Goal: Check status: Check status

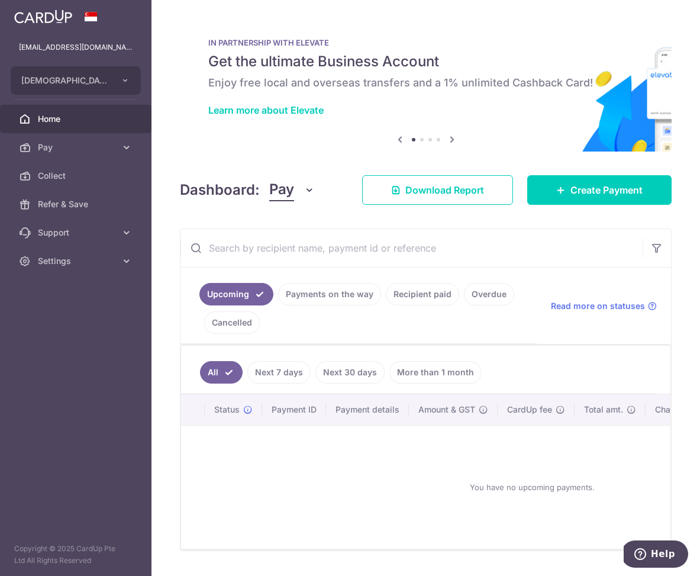
click at [416, 298] on link "Recipient paid" at bounding box center [422, 294] width 73 height 22
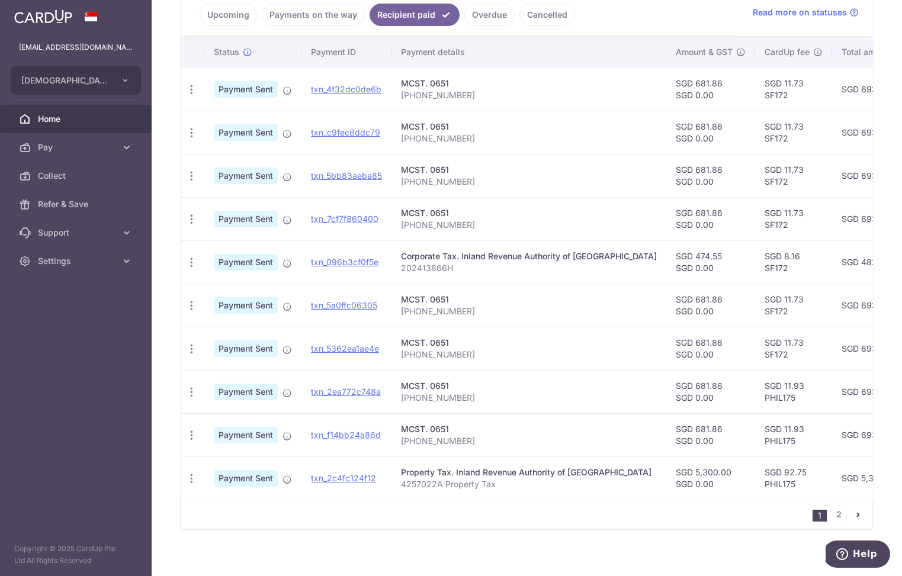
scroll to position [275, 0]
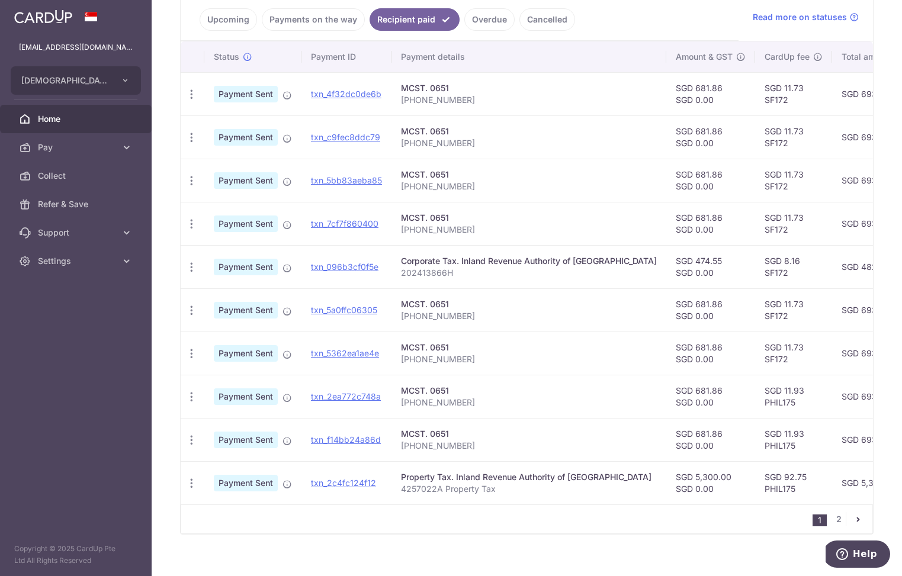
click at [304, 20] on link "Payments on the way" at bounding box center [313, 19] width 103 height 22
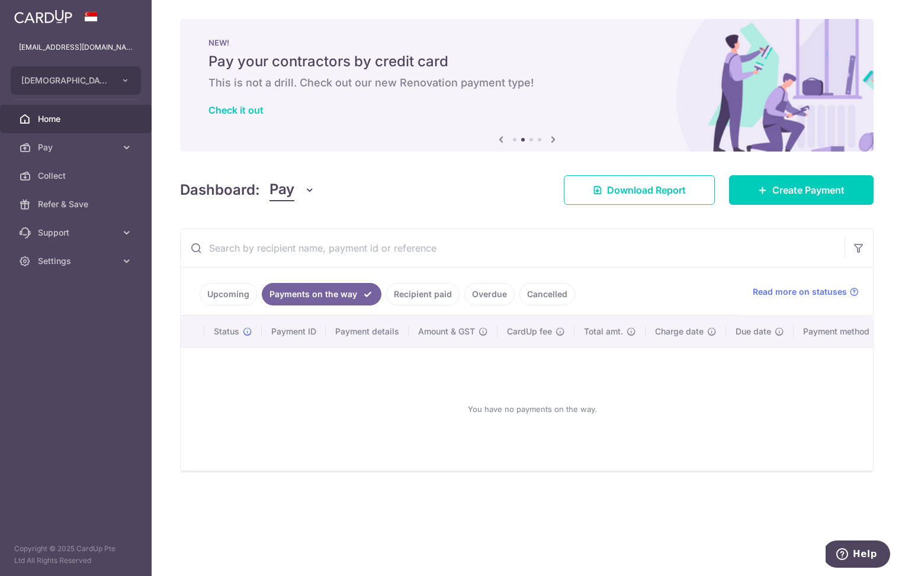
click at [222, 292] on link "Upcoming" at bounding box center [228, 294] width 57 height 22
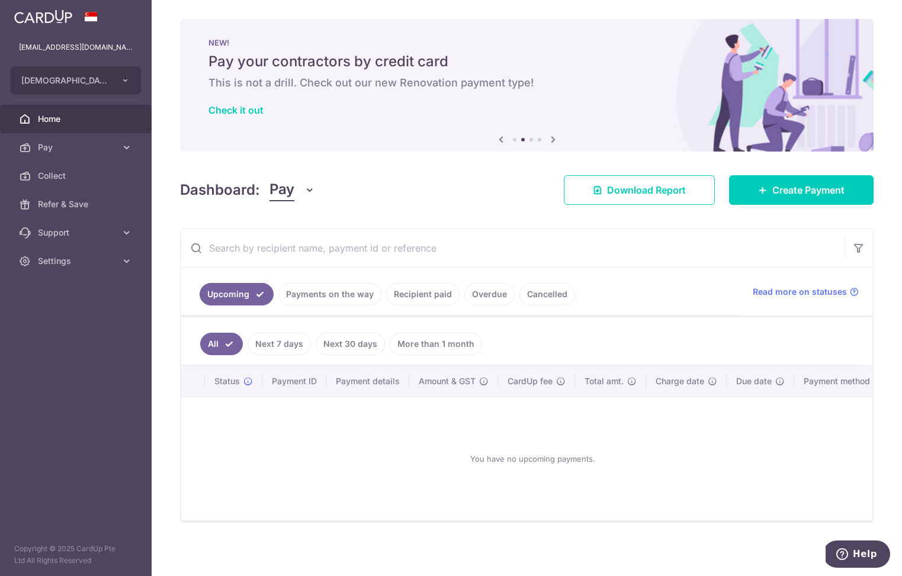
click at [427, 295] on link "Recipient paid" at bounding box center [422, 294] width 73 height 22
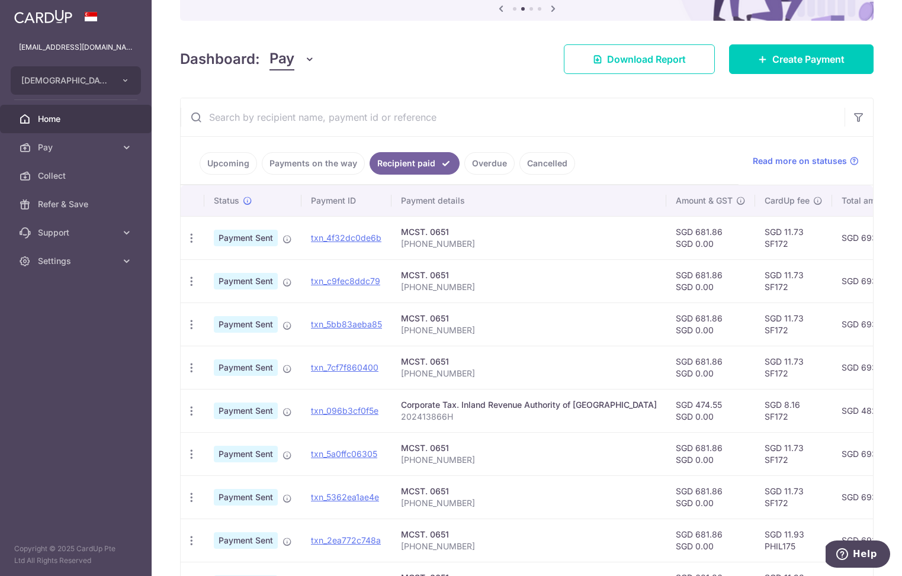
scroll to position [130, 0]
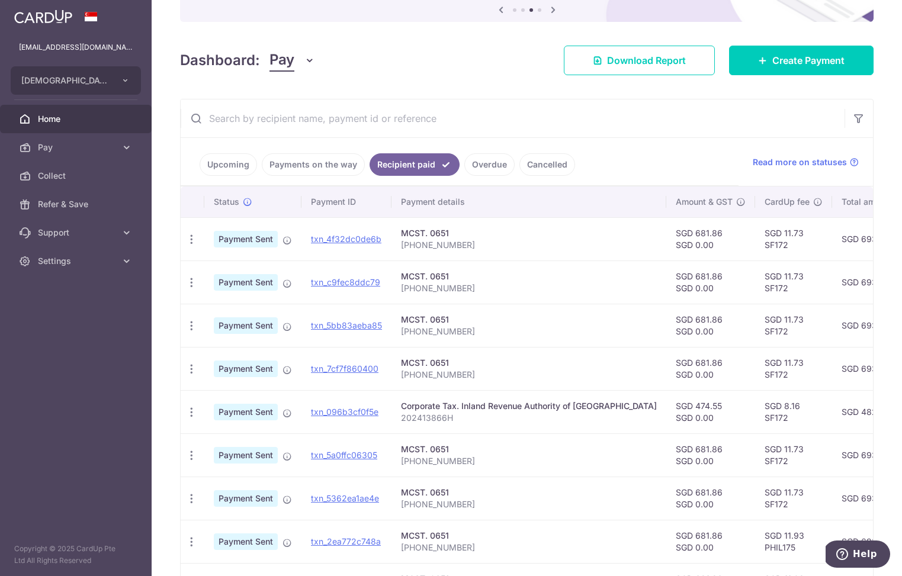
click at [493, 168] on link "Overdue" at bounding box center [489, 164] width 50 height 22
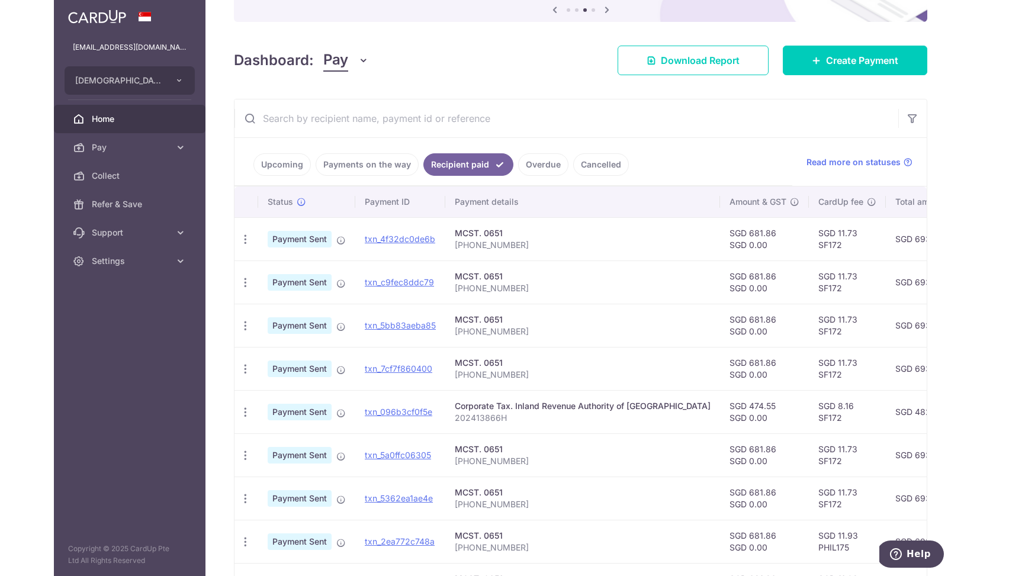
scroll to position [0, 0]
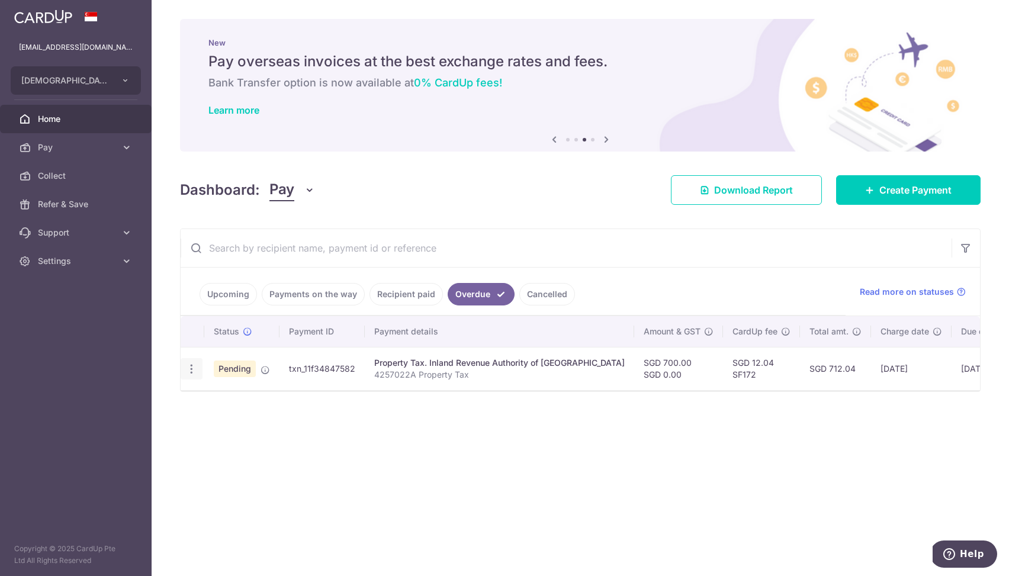
click at [194, 368] on icon "button" at bounding box center [191, 369] width 12 height 12
click at [268, 429] on span "Cancel payment" at bounding box center [254, 430] width 79 height 14
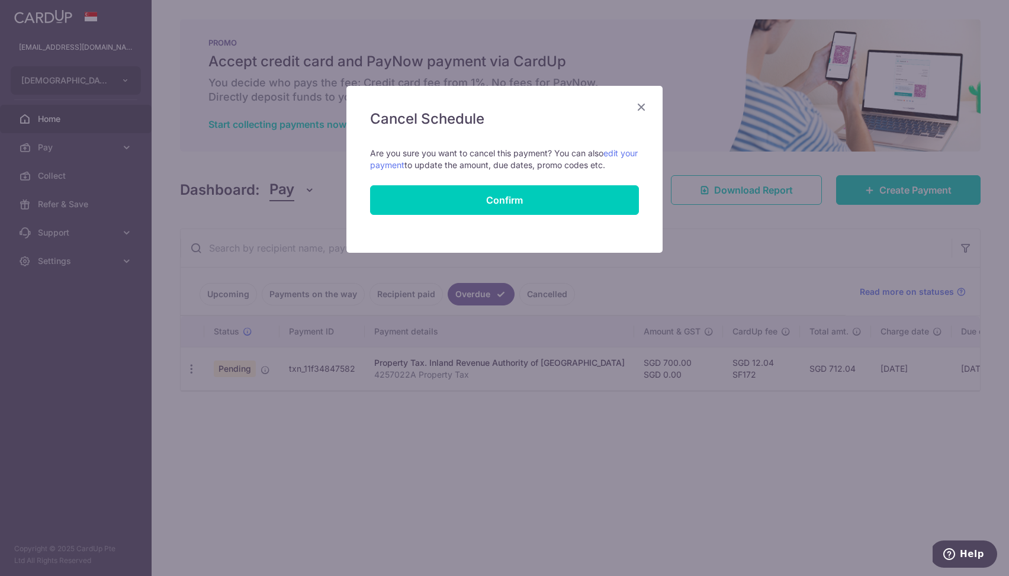
click at [641, 105] on icon "Close" at bounding box center [641, 106] width 14 height 15
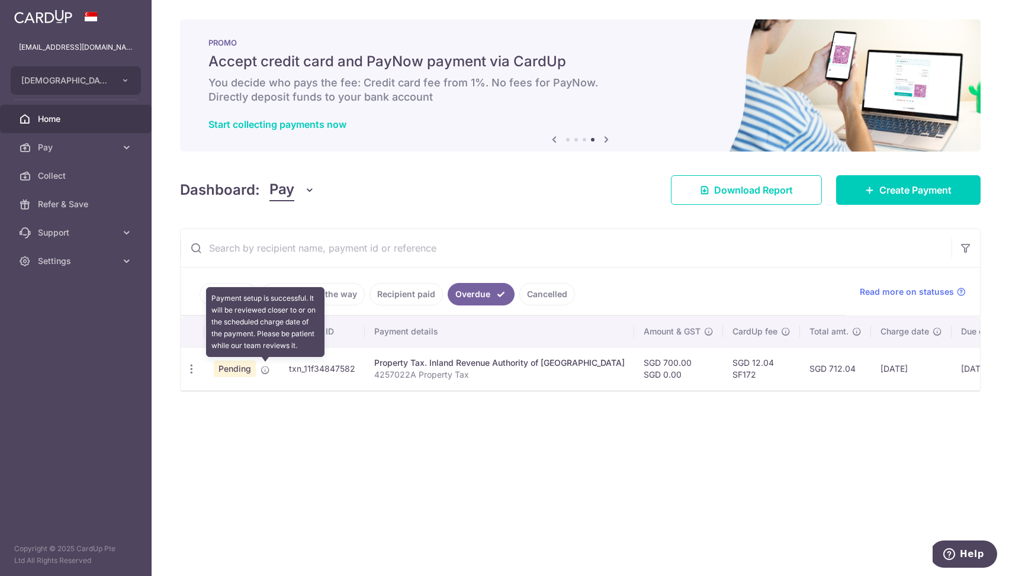
click at [268, 371] on icon at bounding box center [265, 369] width 9 height 9
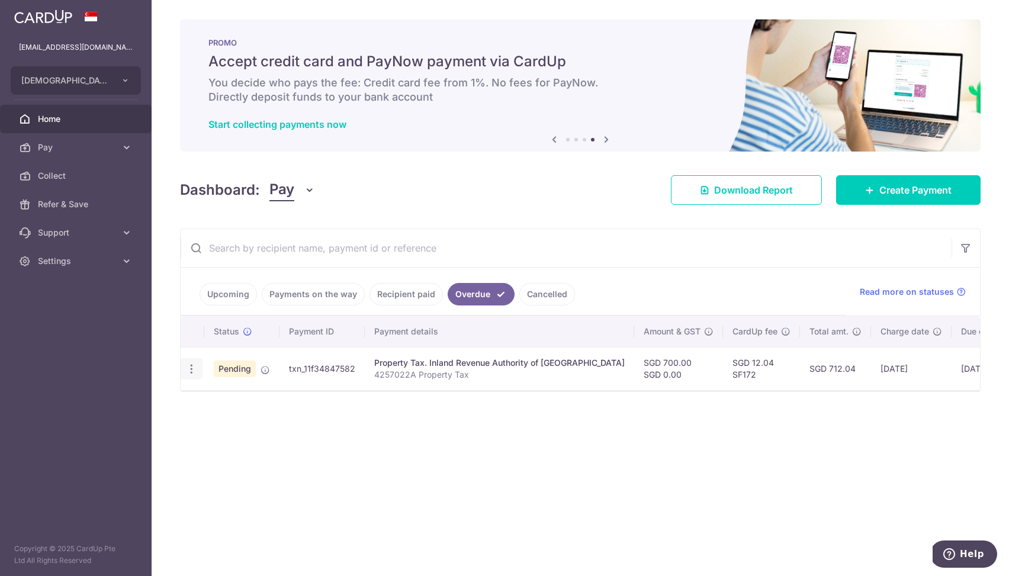
click at [191, 369] on icon "button" at bounding box center [191, 369] width 12 height 12
click at [432, 417] on div "Status Payment ID Payment details Amount & GST CardUp fee Total amt. Charge dat…" at bounding box center [580, 404] width 799 height 177
